Goal: Information Seeking & Learning: Learn about a topic

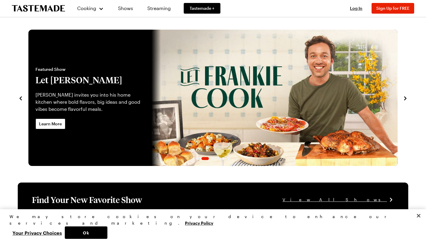
click at [28, 88] on link "Let Frankie Cook" at bounding box center [28, 98] width 0 height 136
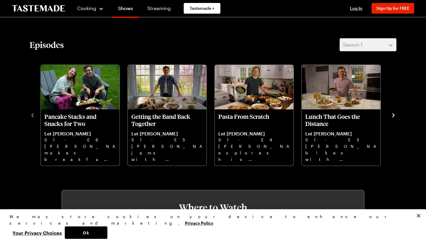
scroll to position [168, 0]
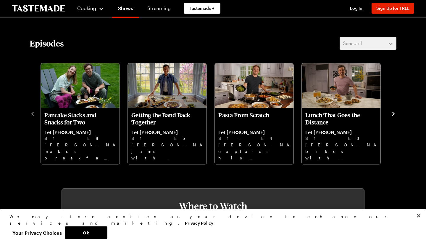
click at [374, 113] on icon "navigate to next item" at bounding box center [394, 114] width 6 height 6
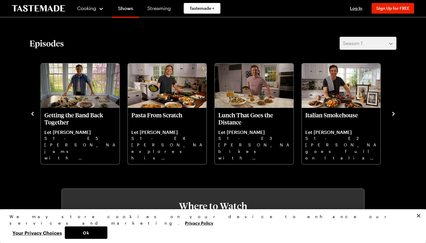
click at [374, 112] on icon "navigate to next item" at bounding box center [394, 114] width 6 height 6
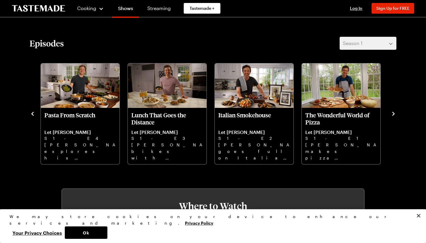
click at [374, 112] on icon "navigate to next item" at bounding box center [394, 114] width 6 height 6
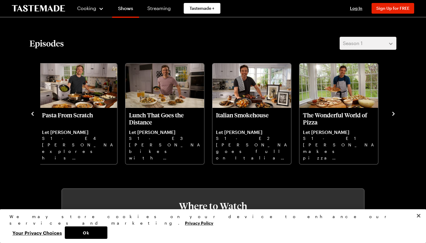
click at [374, 113] on icon "navigate to next item" at bounding box center [394, 114] width 6 height 6
click at [374, 114] on icon "navigate to next item" at bounding box center [394, 114] width 6 height 6
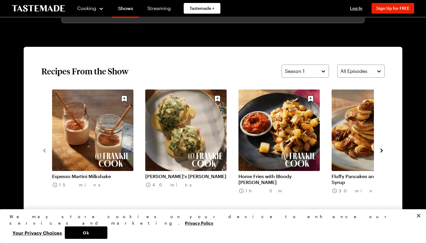
scroll to position [423, 0]
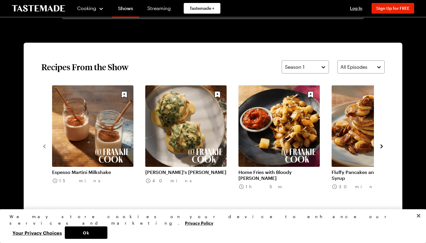
click at [374, 147] on icon "navigate to next item" at bounding box center [382, 146] width 2 height 4
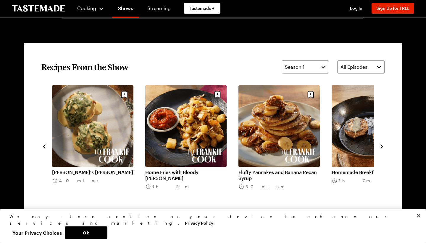
click at [374, 147] on icon "navigate to next item" at bounding box center [382, 146] width 2 height 4
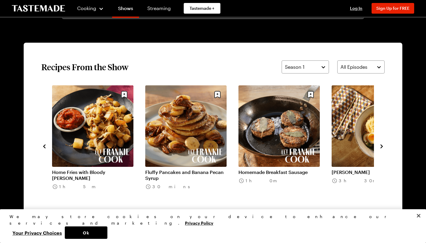
click at [374, 147] on icon "navigate to next item" at bounding box center [382, 146] width 2 height 4
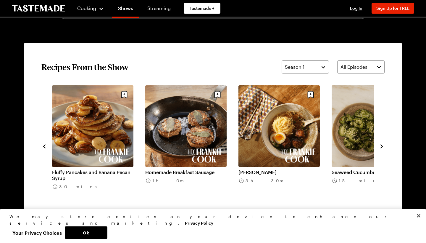
click at [374, 147] on icon "navigate to next item" at bounding box center [382, 146] width 2 height 4
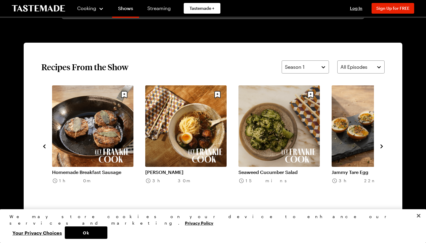
click at [374, 147] on icon "navigate to next item" at bounding box center [382, 146] width 2 height 4
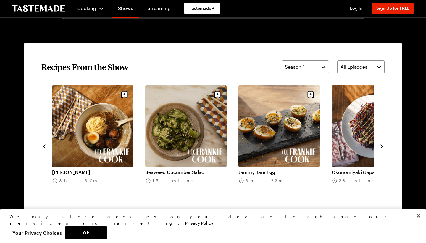
click at [374, 147] on icon "navigate to next item" at bounding box center [382, 146] width 2 height 4
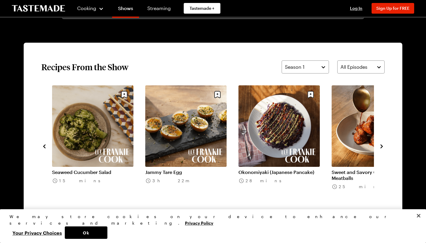
click at [374, 147] on icon "navigate to next item" at bounding box center [382, 146] width 2 height 4
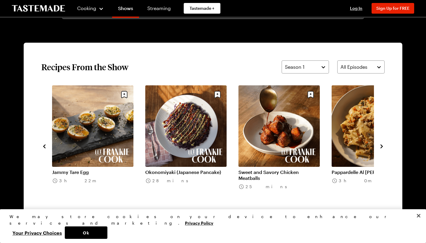
click at [374, 147] on icon "navigate to next item" at bounding box center [382, 146] width 2 height 4
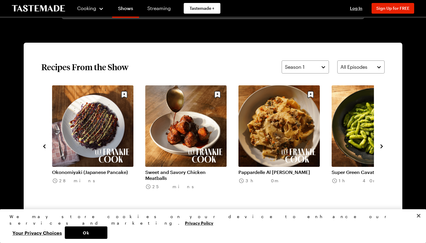
click at [374, 147] on icon "navigate to next item" at bounding box center [382, 146] width 2 height 4
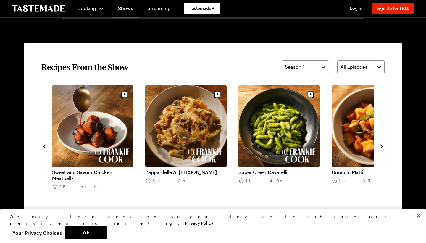
click at [374, 147] on icon "navigate to next item" at bounding box center [382, 146] width 2 height 4
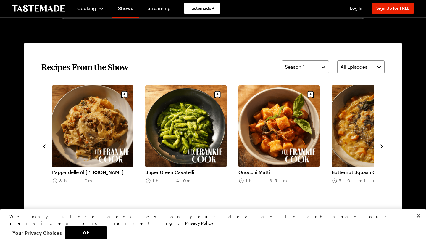
click at [65, 212] on button "Your Privacy Choices" at bounding box center [36, 232] width 55 height 12
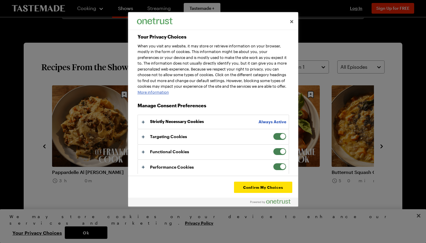
click at [279, 140] on span "Your Privacy Choices" at bounding box center [279, 136] width 13 height 7
click at [273, 133] on input "Targeting Cookies" at bounding box center [273, 133] width 0 height 0
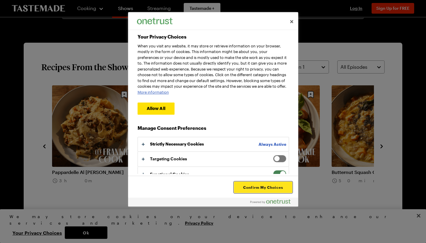
click at [264, 187] on button "Confirm My Choices" at bounding box center [263, 187] width 58 height 11
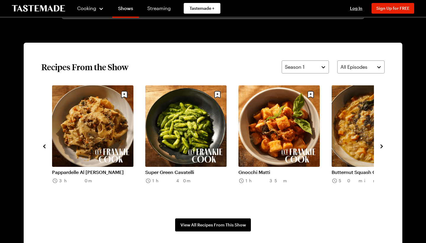
click at [374, 148] on icon "navigate to next item" at bounding box center [382, 146] width 6 height 6
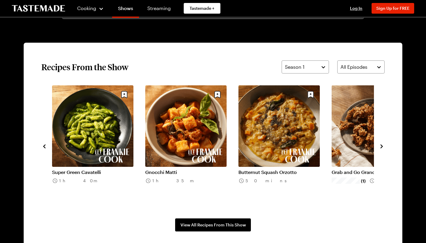
click at [374, 148] on icon "navigate to next item" at bounding box center [382, 146] width 6 height 6
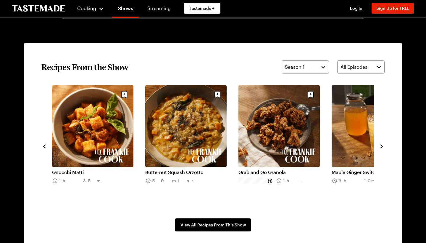
click at [374, 148] on icon "navigate to next item" at bounding box center [382, 146] width 6 height 6
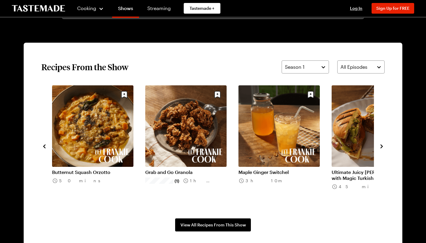
click at [374, 148] on icon "navigate to next item" at bounding box center [382, 146] width 6 height 6
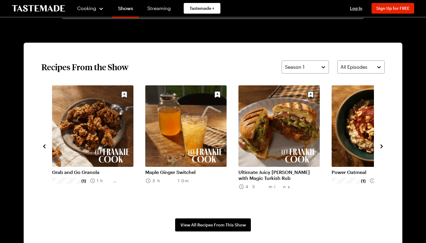
click at [374, 148] on icon "navigate to next item" at bounding box center [382, 146] width 6 height 6
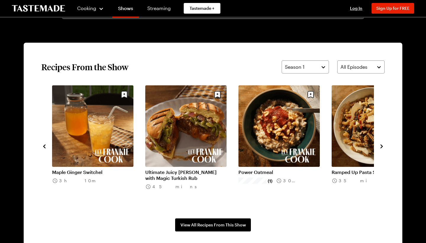
click at [374, 148] on icon "navigate to next item" at bounding box center [382, 146] width 6 height 6
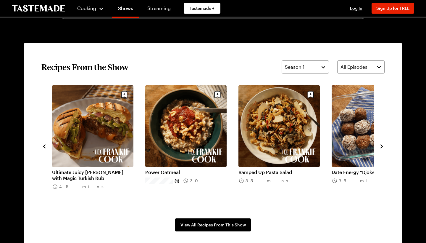
click at [374, 145] on icon "navigate to next item" at bounding box center [382, 146] width 2 height 4
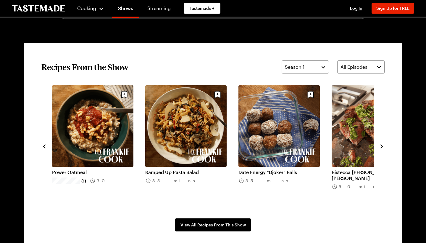
click at [374, 145] on icon "navigate to next item" at bounding box center [382, 146] width 2 height 4
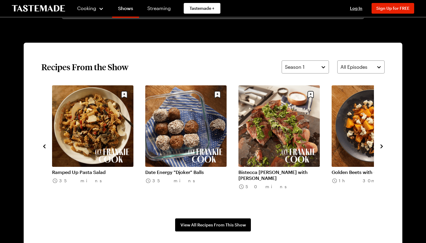
click at [374, 145] on icon "navigate to next item" at bounding box center [382, 146] width 2 height 4
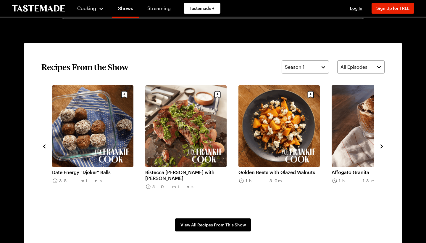
click at [374, 145] on icon "navigate to next item" at bounding box center [382, 146] width 2 height 4
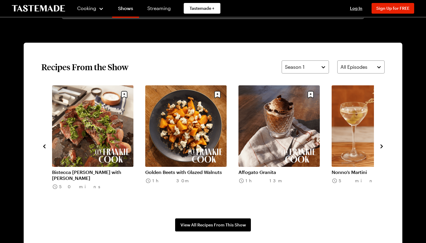
click at [374, 145] on icon "navigate to next item" at bounding box center [382, 146] width 2 height 4
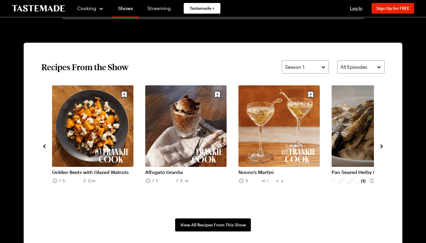
click at [374, 145] on icon "navigate to next item" at bounding box center [382, 146] width 2 height 4
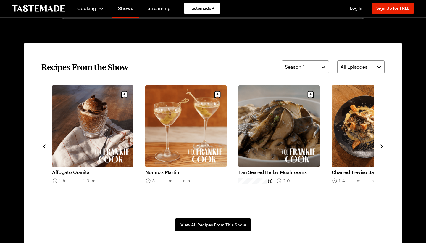
click at [374, 145] on icon "navigate to next item" at bounding box center [382, 146] width 2 height 4
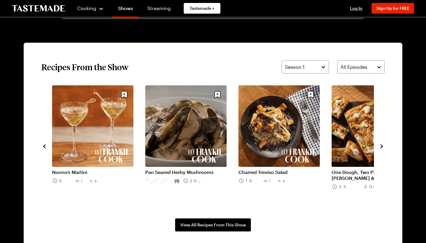
click at [374, 145] on icon "navigate to next item" at bounding box center [382, 146] width 2 height 4
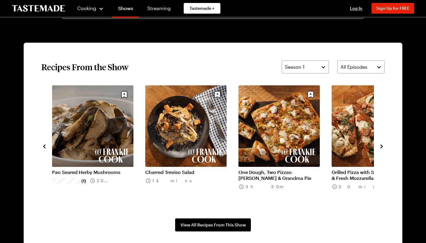
click at [374, 145] on icon "navigate to next item" at bounding box center [382, 146] width 2 height 4
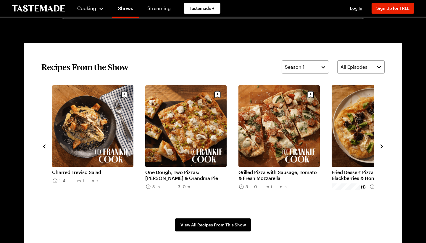
click at [374, 145] on icon "navigate to next item" at bounding box center [382, 146] width 2 height 4
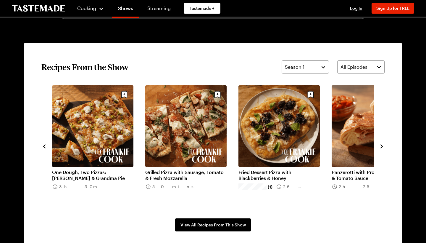
click at [374, 145] on icon "navigate to next item" at bounding box center [382, 146] width 2 height 4
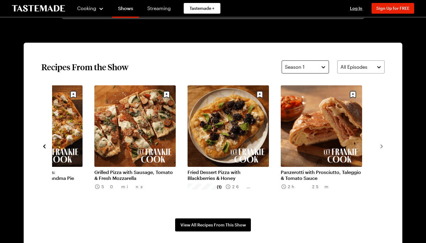
click at [324, 70] on button "Season 1" at bounding box center [305, 66] width 47 height 13
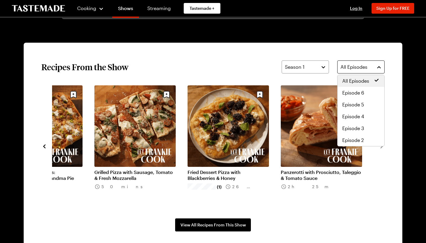
click at [374, 68] on button "All Episodes" at bounding box center [361, 66] width 47 height 13
click at [240, 56] on section "Recipes From the Show Season 1 All Episodes Espesso Martini Milkshake 15 mins F…" at bounding box center [213, 146] width 379 height 206
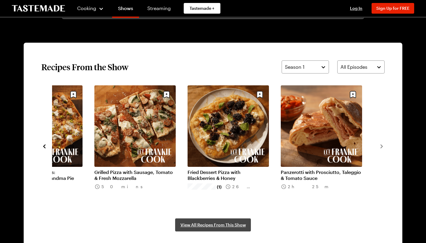
click at [238, 212] on span "View All Recipes From This Show" at bounding box center [213, 225] width 65 height 6
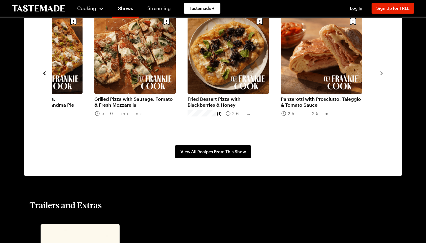
scroll to position [550, 0]
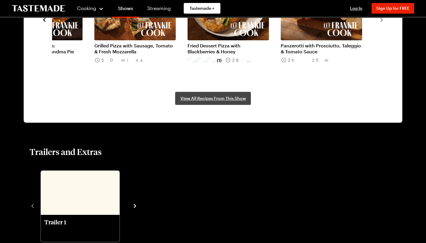
click at [237, 99] on span "View All Recipes From This Show" at bounding box center [213, 98] width 65 height 6
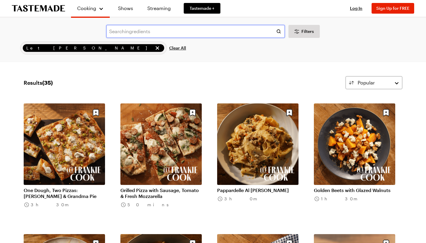
click at [132, 32] on input "text" at bounding box center [195, 31] width 179 height 13
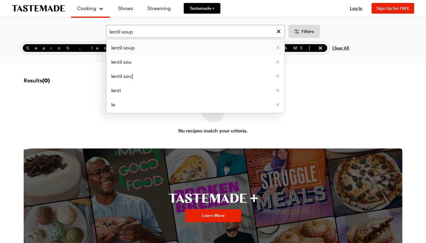
click at [119, 47] on span "lentil soup" at bounding box center [122, 47] width 23 height 7
click at [121, 32] on input "lentil soup" at bounding box center [195, 31] width 179 height 13
type input "soup"
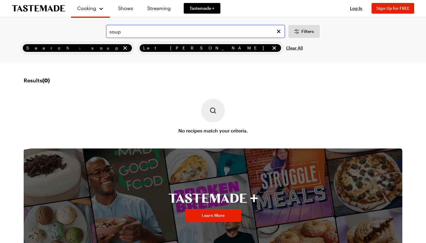
click at [201, 36] on input "soup" at bounding box center [195, 31] width 179 height 13
click at [127, 9] on link "Shows" at bounding box center [125, 8] width 27 height 17
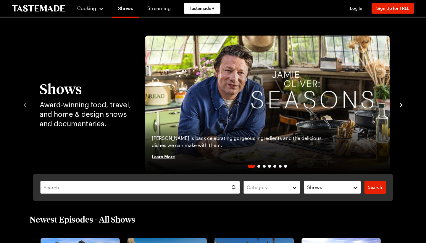
click at [401, 104] on icon "navigate to next item" at bounding box center [401, 105] width 2 height 4
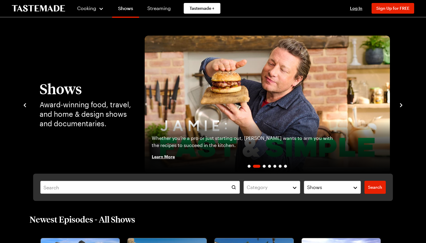
click at [401, 104] on icon "navigate to next item" at bounding box center [401, 105] width 2 height 4
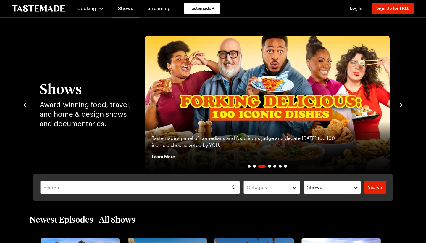
click at [401, 104] on icon "navigate to next item" at bounding box center [401, 105] width 2 height 4
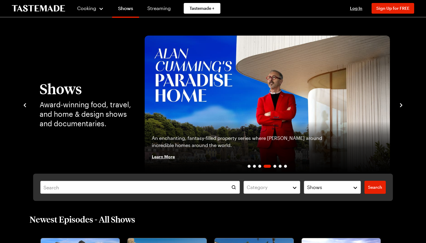
click at [401, 104] on icon "navigate to next item" at bounding box center [401, 105] width 2 height 4
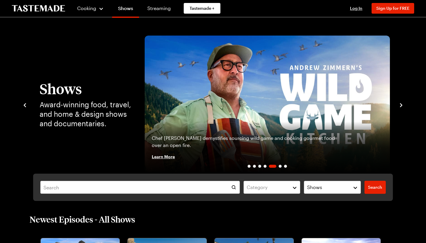
click at [401, 104] on icon "navigate to next item" at bounding box center [401, 105] width 2 height 4
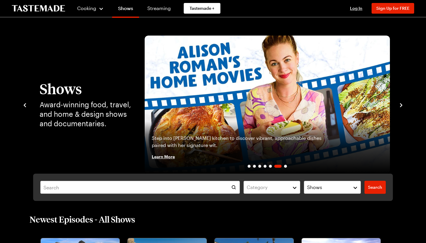
click at [401, 104] on icon "navigate to next item" at bounding box center [401, 105] width 2 height 4
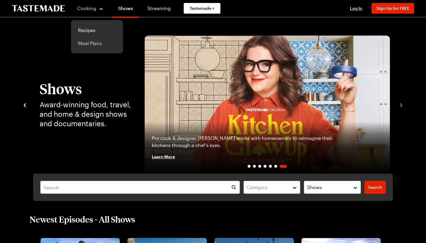
click at [90, 45] on link "Meal Plans" at bounding box center [97, 43] width 45 height 13
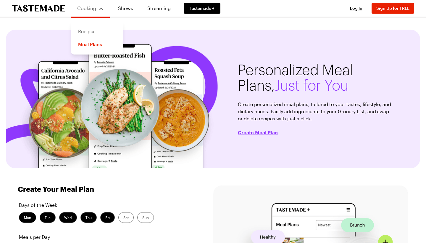
click at [90, 32] on link "Recipes" at bounding box center [97, 31] width 45 height 13
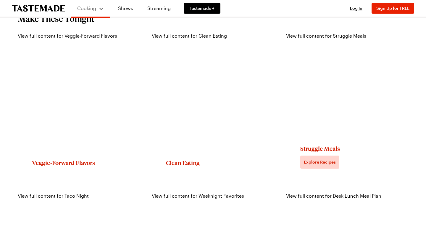
scroll to position [597, 0]
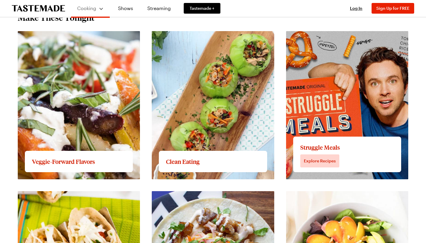
click at [317, 37] on link "View full content for Struggle Meals" at bounding box center [326, 35] width 80 height 6
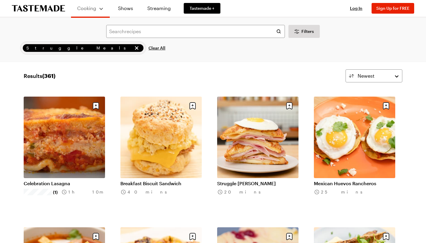
scroll to position [7, 0]
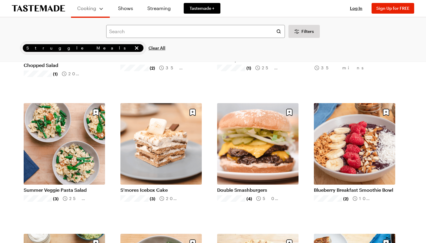
scroll to position [1306, 0]
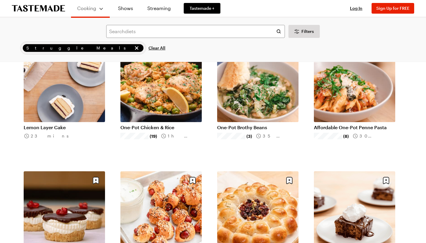
scroll to position [2057, 0]
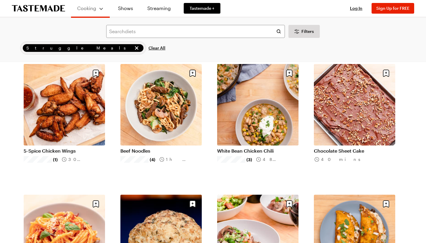
scroll to position [2782, 0]
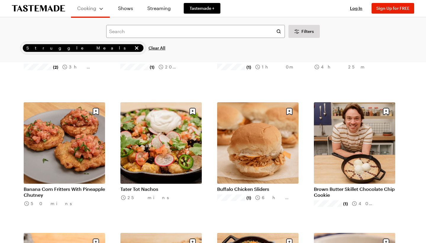
scroll to position [3266, 0]
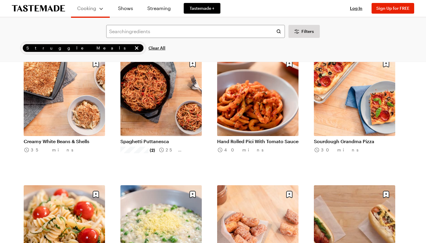
scroll to position [4229, 0]
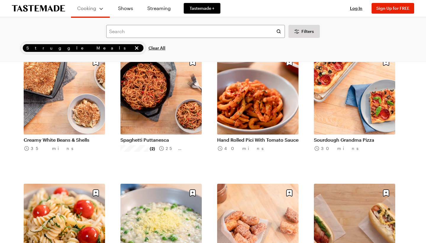
click at [180, 137] on link "Spaghetti Puttanesca" at bounding box center [161, 140] width 81 height 6
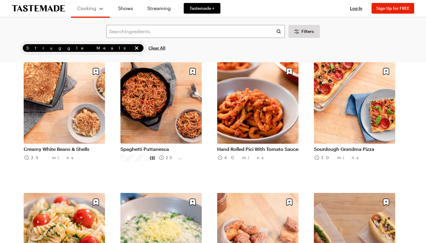
scroll to position [4238, 0]
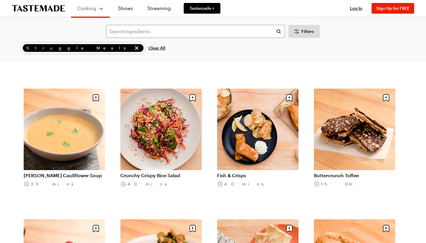
scroll to position [5263, 0]
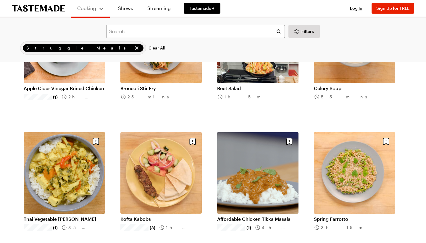
scroll to position [6095, 0]
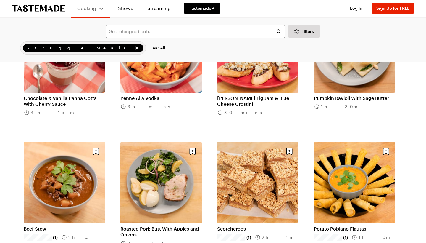
scroll to position [6902, 0]
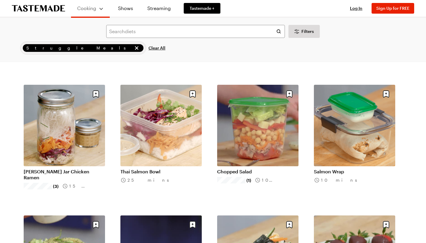
scroll to position [7352, 0]
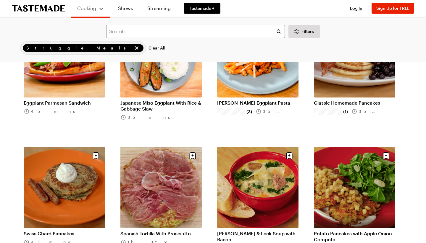
scroll to position [8464, 0]
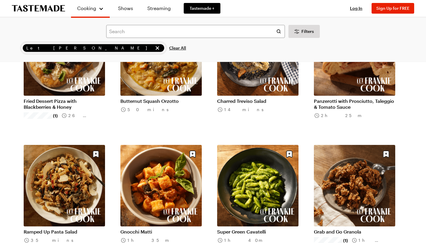
scroll to position [220, 0]
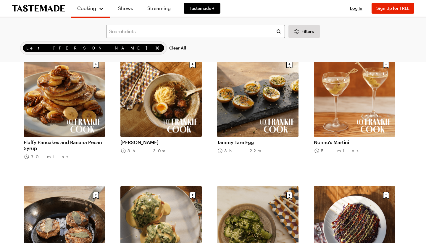
scroll to position [590, 0]
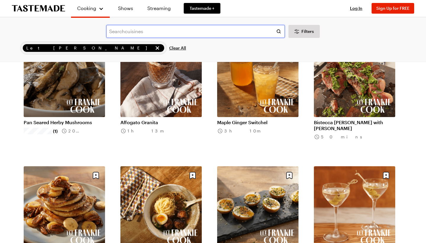
click at [199, 33] on input "text" at bounding box center [195, 31] width 179 height 13
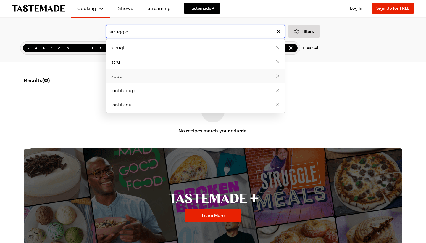
type input "struggle"
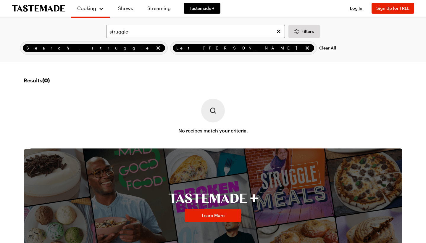
click at [155, 49] on icon "remove Search: struggle" at bounding box center [158, 48] width 6 height 6
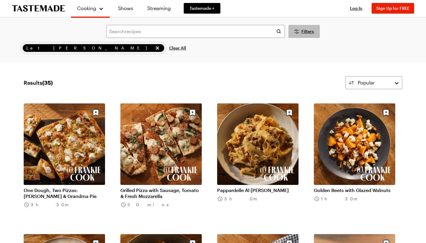
click at [307, 33] on span "Filters" at bounding box center [308, 31] width 12 height 6
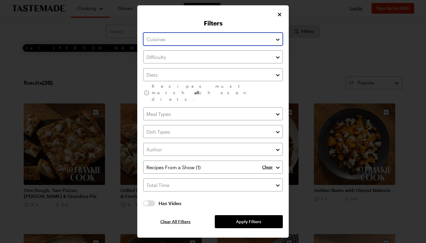
click at [278, 43] on button "button" at bounding box center [277, 39] width 5 height 7
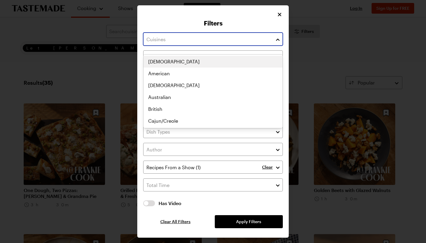
click at [278, 43] on button "button" at bounding box center [277, 39] width 5 height 7
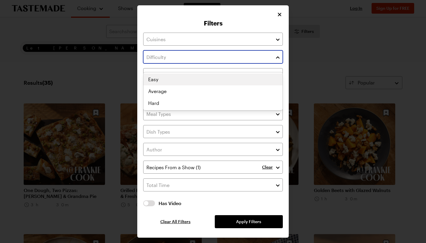
click at [278, 60] on button "button" at bounding box center [277, 56] width 5 height 7
click at [262, 80] on div "Easy Average Hard" at bounding box center [213, 91] width 139 height 36
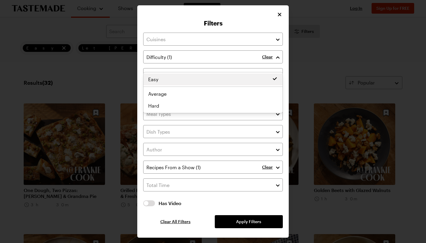
click at [300, 82] on div "Filters Clear Recipes must match all chosen diets. Clear Has Video Has Video Cl…" at bounding box center [213, 121] width 426 height 243
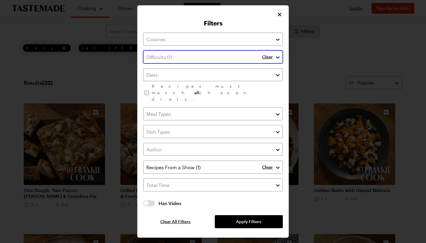
click at [280, 60] on button "button" at bounding box center [277, 56] width 5 height 7
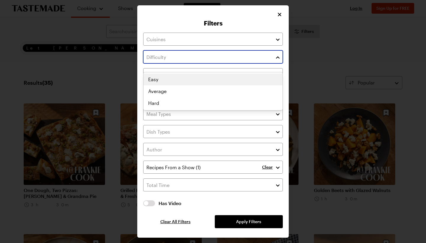
click at [268, 82] on div "Easy Average Hard" at bounding box center [213, 91] width 139 height 36
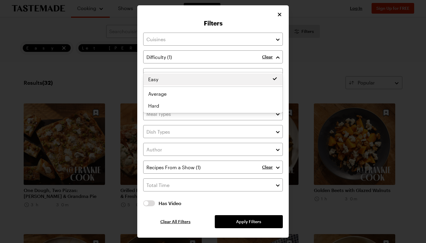
click at [301, 75] on div "Filters Clear Recipes must match all chosen diets. Clear Has Video Has Video Cl…" at bounding box center [213, 121] width 426 height 243
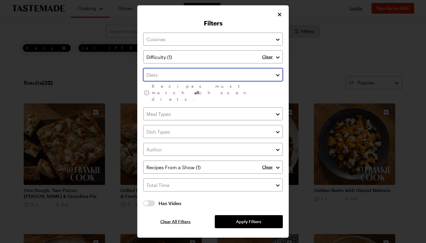
click at [279, 78] on button "button" at bounding box center [277, 74] width 5 height 7
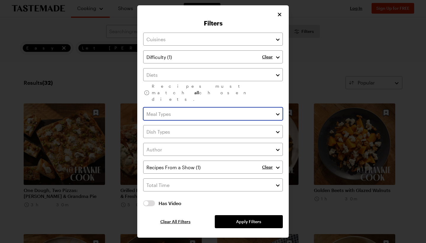
click at [278, 110] on button "button" at bounding box center [277, 113] width 5 height 7
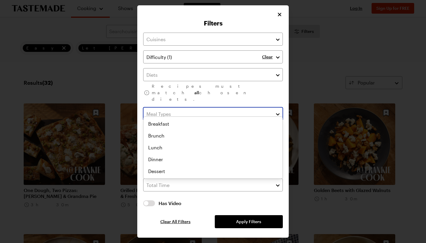
click at [277, 110] on button "button" at bounding box center [277, 113] width 5 height 7
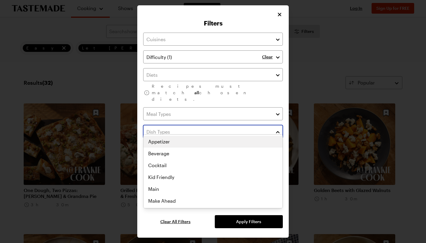
click at [279, 128] on button "button" at bounding box center [277, 131] width 5 height 7
click at [278, 128] on button "button" at bounding box center [277, 131] width 5 height 7
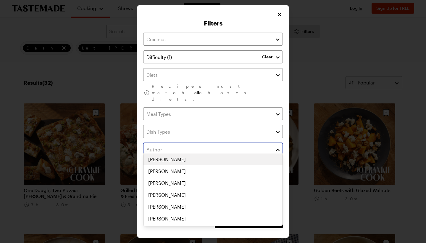
click at [279, 146] on button "button" at bounding box center [277, 149] width 5 height 7
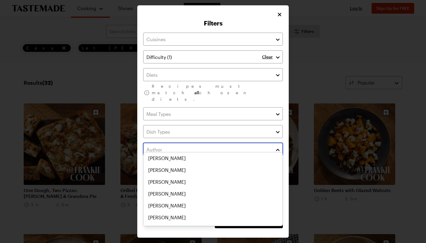
scroll to position [117, 0]
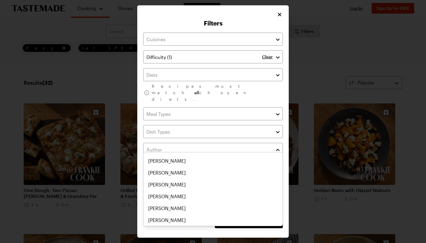
click at [280, 22] on div "Filters Clear Recipes must match all chosen diets. Clear Has Video Has Video Cl…" at bounding box center [213, 121] width 152 height 232
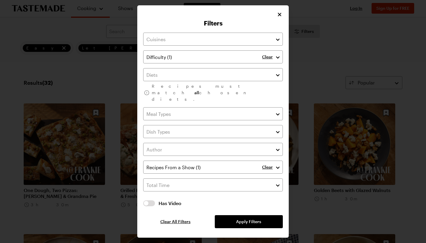
click at [280, 16] on icon "Close" at bounding box center [280, 15] width 4 height 4
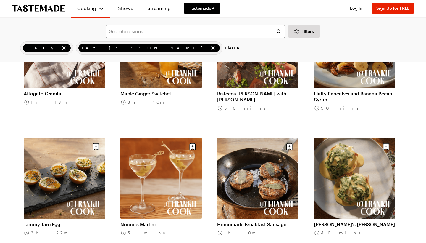
scroll to position [619, 0]
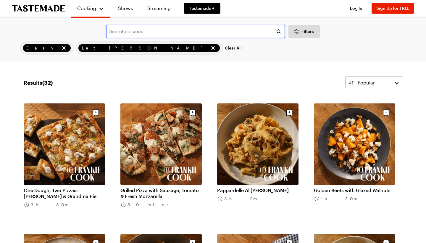
click at [244, 28] on input "text" at bounding box center [195, 31] width 179 height 13
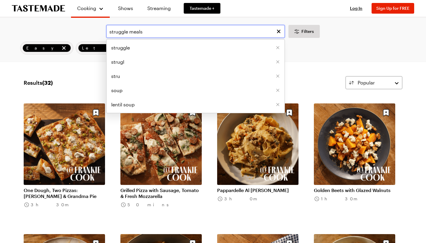
type input "struggle meals"
